Goal: Task Accomplishment & Management: Manage account settings

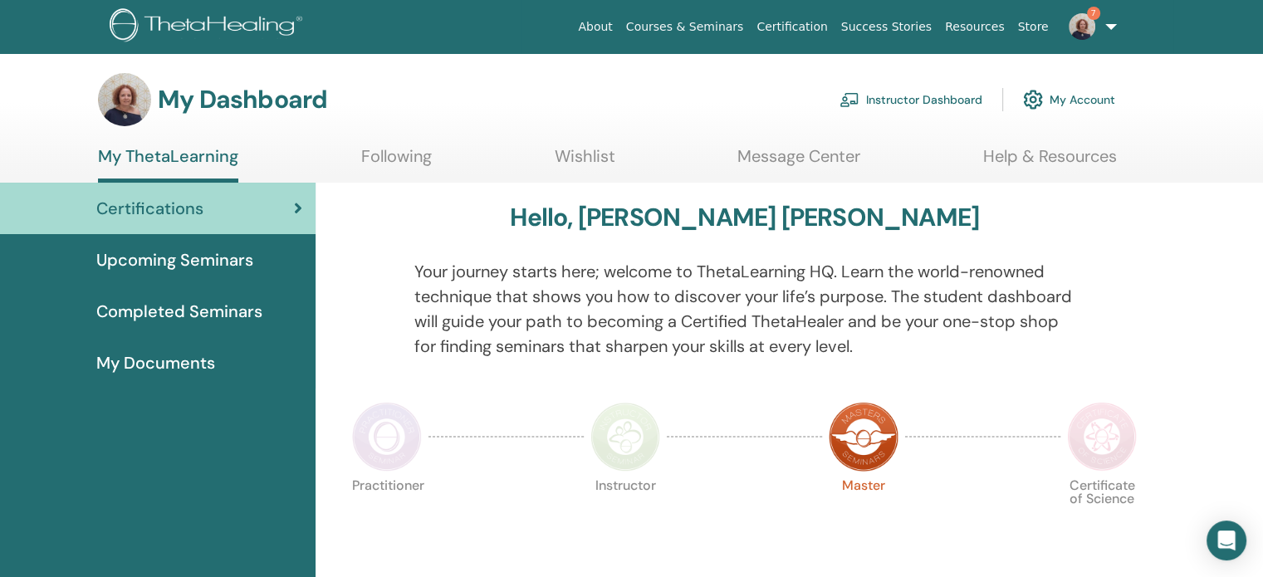
click at [878, 98] on link "Instructor Dashboard" at bounding box center [910, 99] width 143 height 37
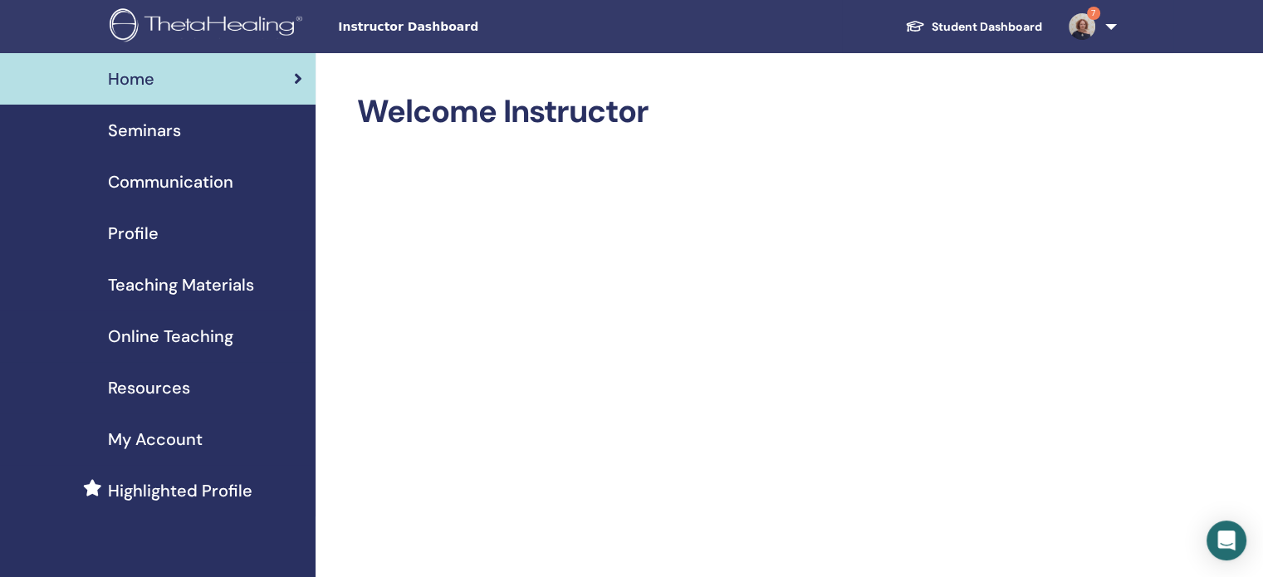
click at [142, 140] on span "Seminars" at bounding box center [144, 130] width 73 height 25
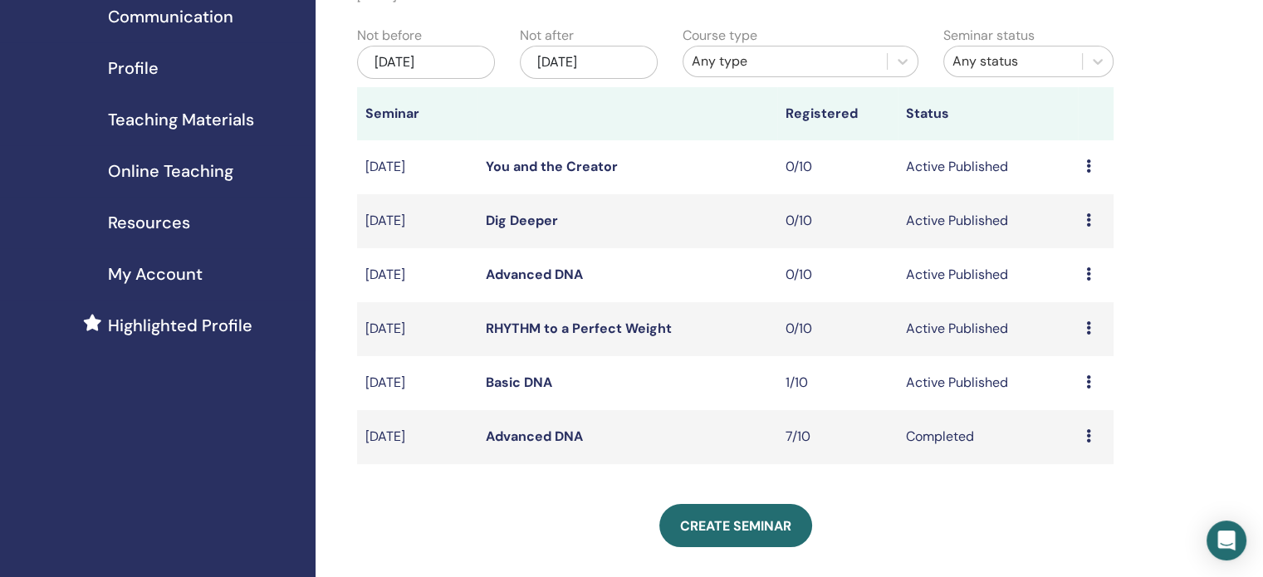
scroll to position [166, 0]
click at [498, 273] on link "Advanced DNA" at bounding box center [534, 273] width 97 height 17
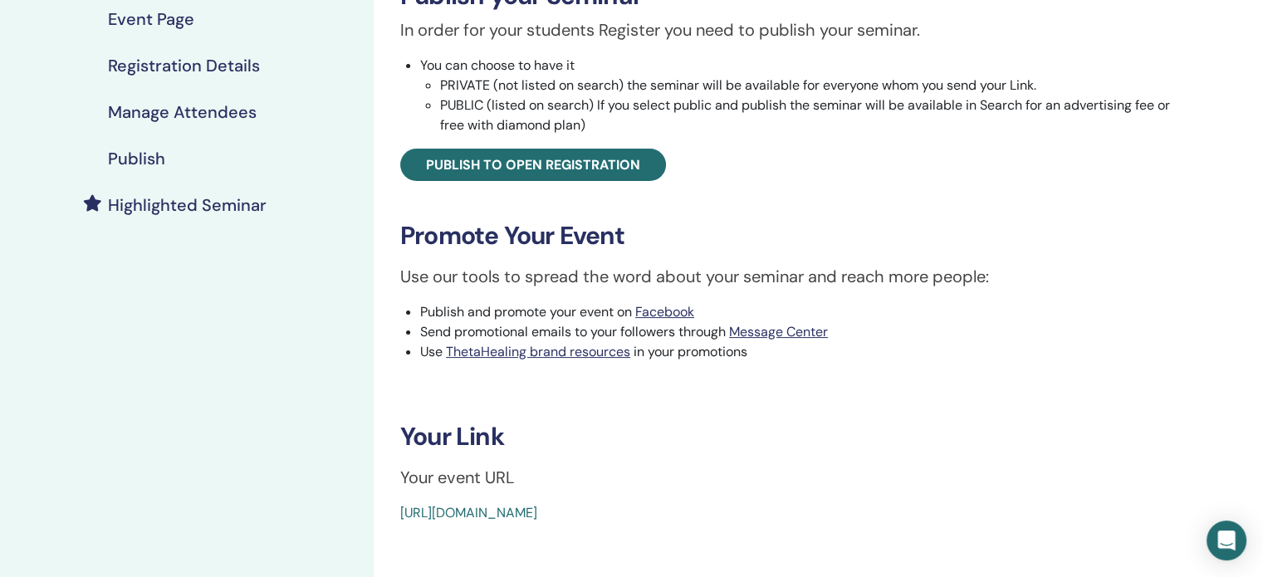
scroll to position [332, 0]
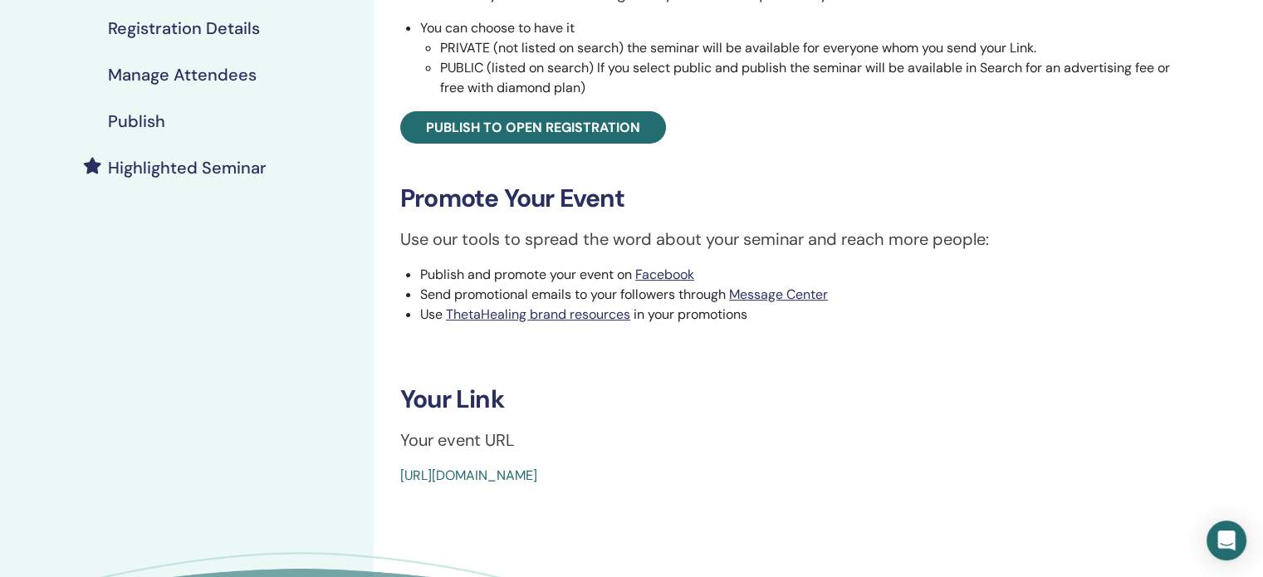
drag, startPoint x: 392, startPoint y: 478, endPoint x: 800, endPoint y: 481, distance: 408.5
click at [800, 481] on div "Advanced DNA Event Type In-Person Event Status Active Published Registrations 0…" at bounding box center [795, 123] width 822 height 725
